Goal: Browse casually

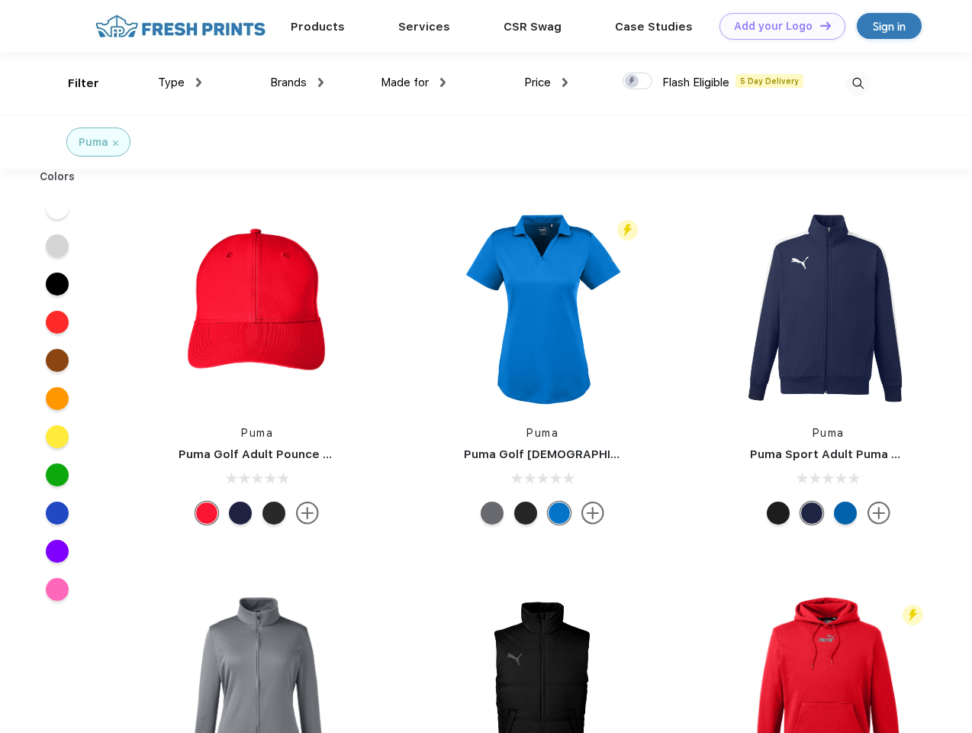
click at [777, 26] on link "Add your Logo Design Tool" at bounding box center [783, 26] width 126 height 27
click at [0, 0] on div "Design Tool" at bounding box center [0, 0] width 0 height 0
click at [819, 25] on link "Add your Logo Design Tool" at bounding box center [783, 26] width 126 height 27
click at [73, 83] on div "Filter" at bounding box center [83, 84] width 31 height 18
click at [180, 82] on span "Type" at bounding box center [171, 83] width 27 height 14
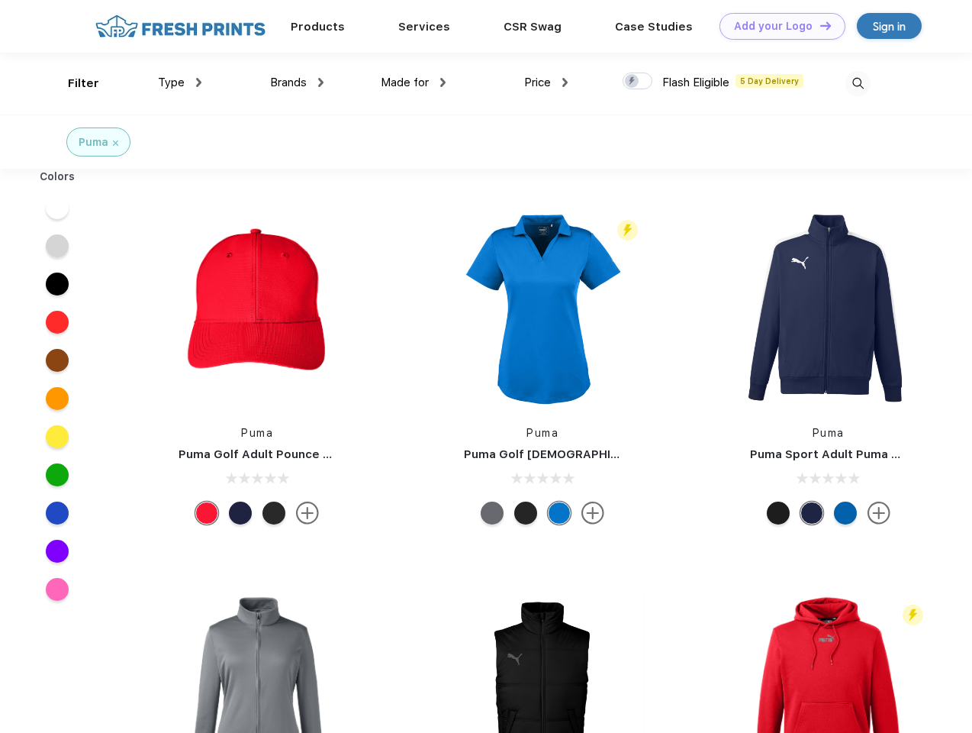
click at [297, 82] on span "Brands" at bounding box center [288, 83] width 37 height 14
click at [414, 82] on span "Made for" at bounding box center [405, 83] width 48 height 14
click at [546, 82] on span "Price" at bounding box center [537, 83] width 27 height 14
click at [638, 82] on div at bounding box center [638, 80] width 30 height 17
click at [633, 82] on input "checkbox" at bounding box center [628, 77] width 10 height 10
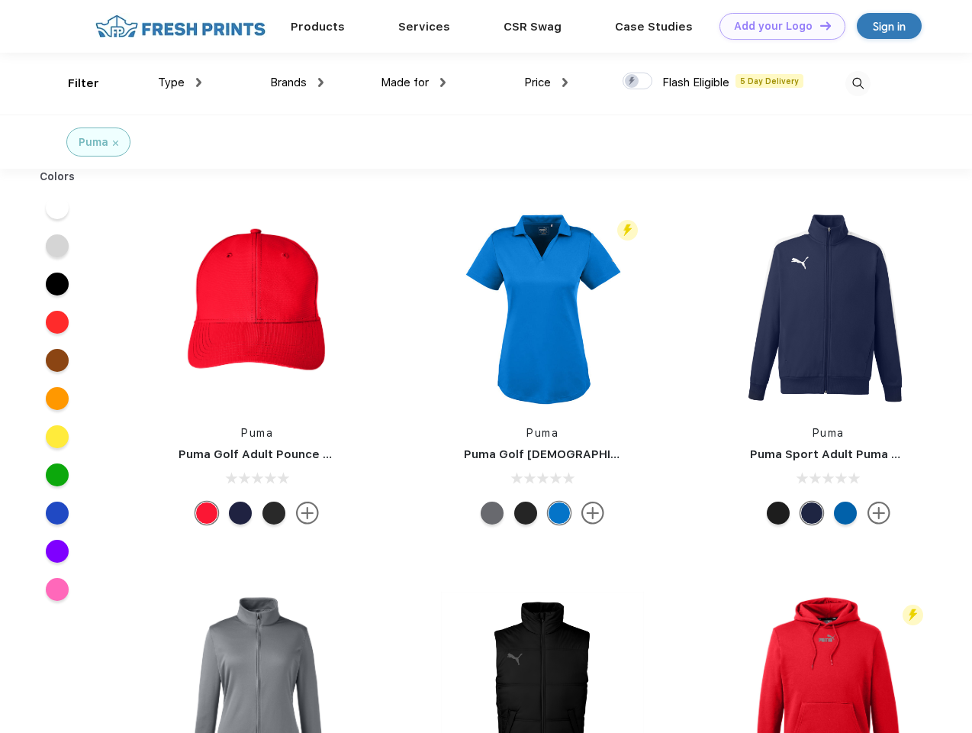
click at [858, 83] on img at bounding box center [857, 83] width 25 height 25
